Goal: Check status: Check status

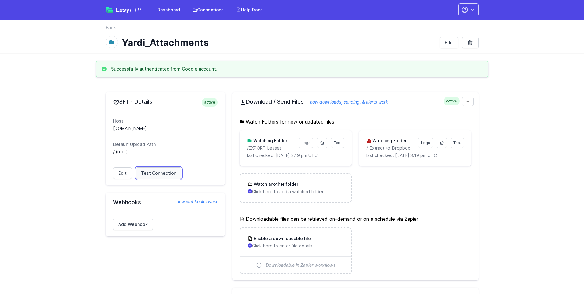
click at [150, 172] on span "Test Connection" at bounding box center [158, 173] width 35 height 6
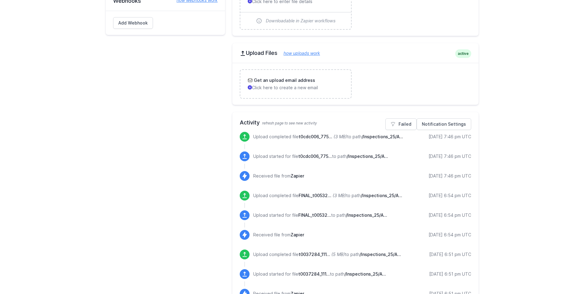
scroll to position [245, 0]
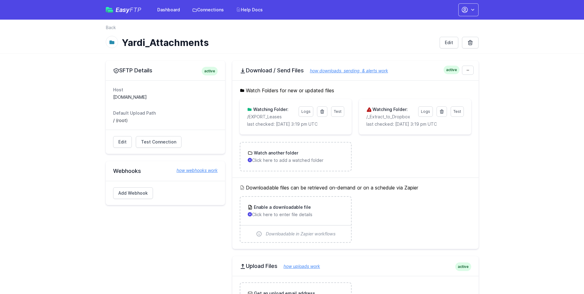
scroll to position [171, 0]
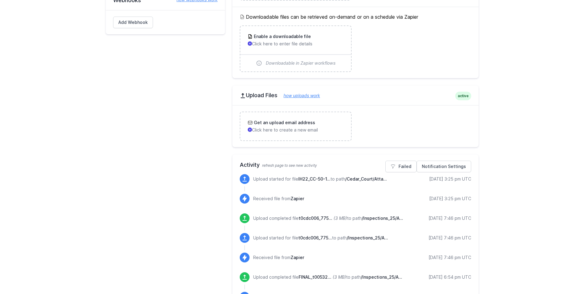
drag, startPoint x: 183, startPoint y: 194, endPoint x: 177, endPoint y: 189, distance: 7.8
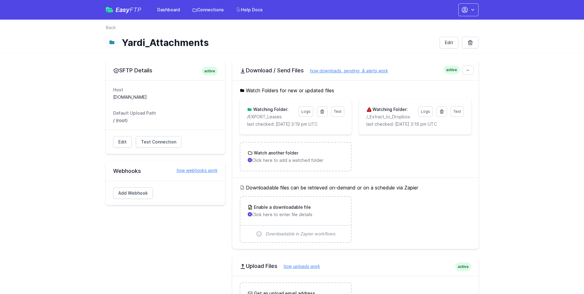
scroll to position [170, 0]
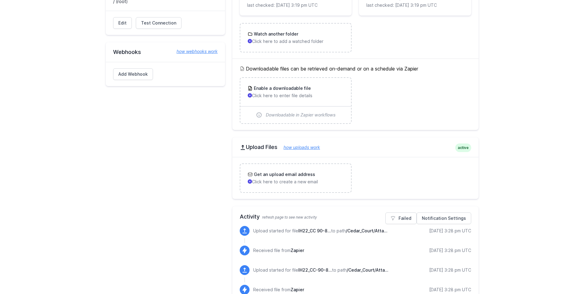
scroll to position [184, 0]
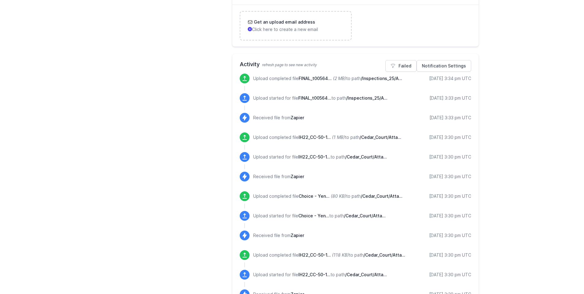
scroll to position [214, 0]
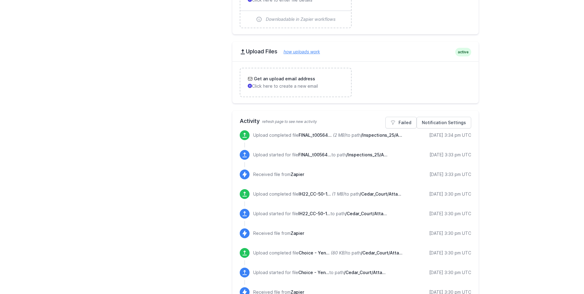
click at [540, 155] on main "SFTP Details active Host sftp.yardiasptx10.com Default Upload Path / (root) Edi…" at bounding box center [292, 290] width 584 height 903
